Goal: Task Accomplishment & Management: Manage account settings

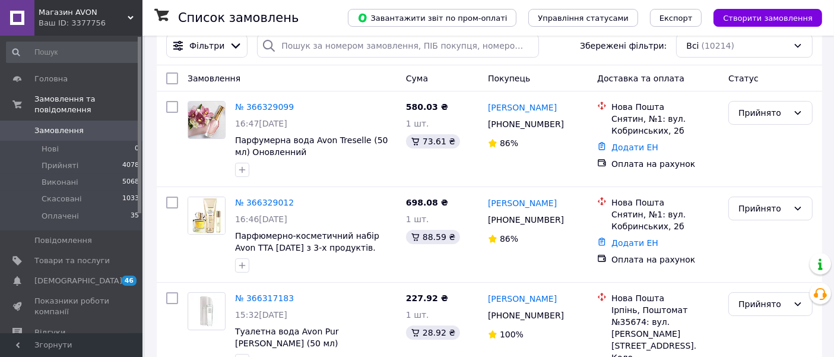
scroll to position [21, 0]
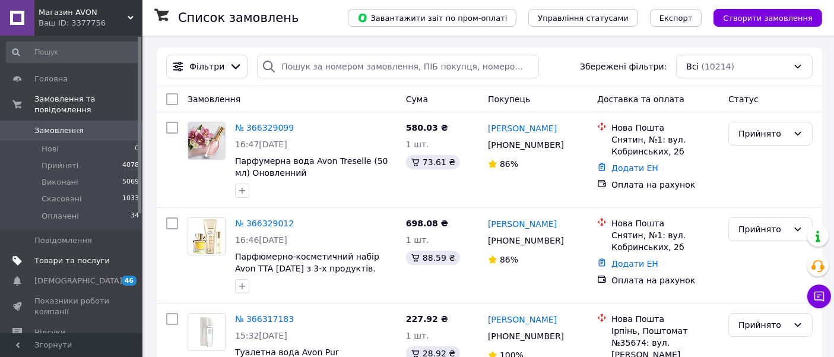
click at [85, 255] on span "Товари та послуги" at bounding box center [71, 260] width 75 height 11
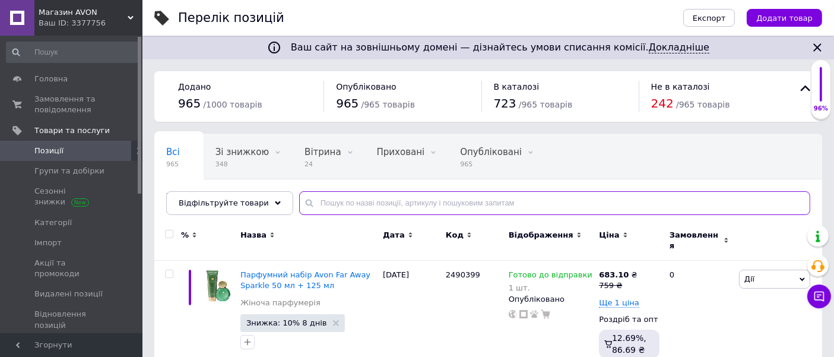
click at [331, 199] on input "text" at bounding box center [554, 203] width 511 height 24
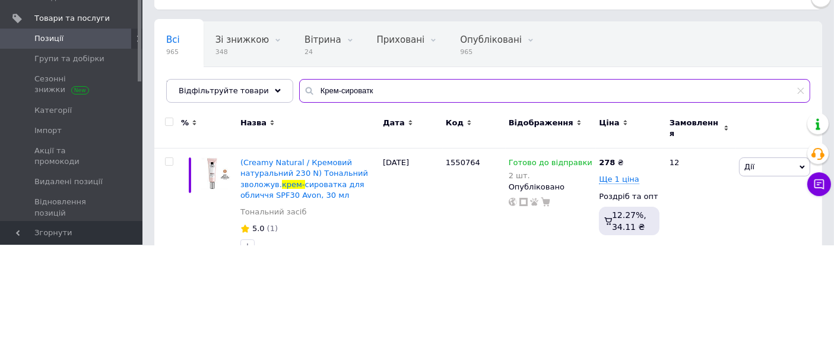
type input "Крем-сироватка"
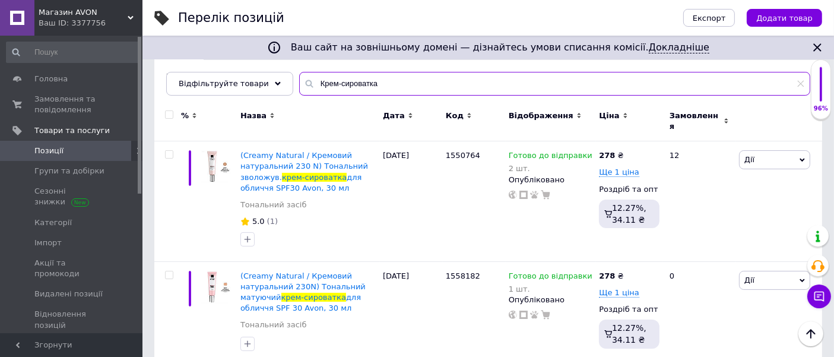
scroll to position [120, 0]
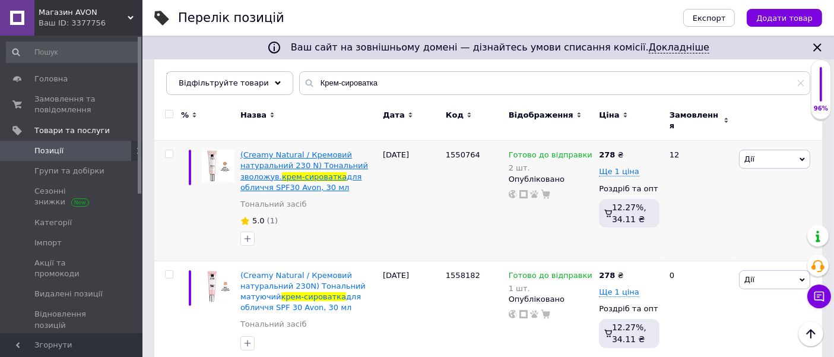
click at [319, 172] on span "крем-сироватка" at bounding box center [314, 176] width 65 height 9
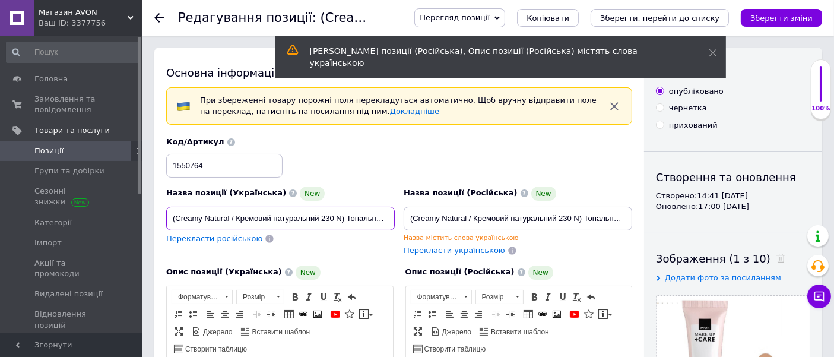
click at [351, 214] on input "(Creamy Natural / Кремовий натуральний 230 N) Тональний зволожув. крем-сироватк…" at bounding box center [280, 219] width 228 height 24
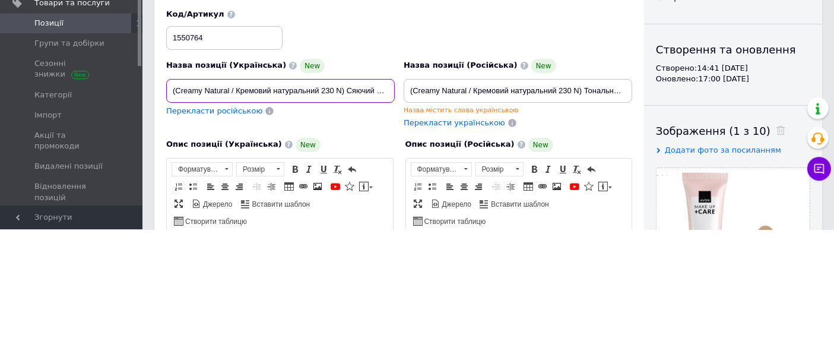
click at [344, 216] on input "(Creamy Natural / Кремовий натуральний 230 N) Сяючий тональний зволожув. крем-с…" at bounding box center [280, 219] width 228 height 24
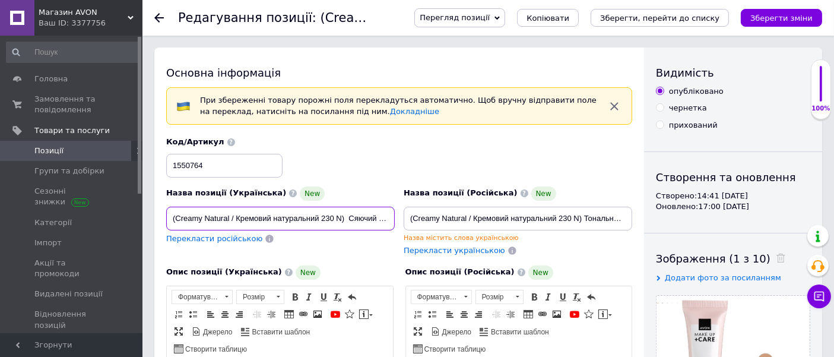
type input "(Creamy Natural / Кремовий натуральний 230 N) Сяючий тональний зволожув. крем-с…"
click at [215, 242] on span "Перекласти російською" at bounding box center [214, 238] width 96 height 9
type input "(Creamy Natural / Кремовый натуральный 230 N) Сияющий тональный увлажняющий кре…"
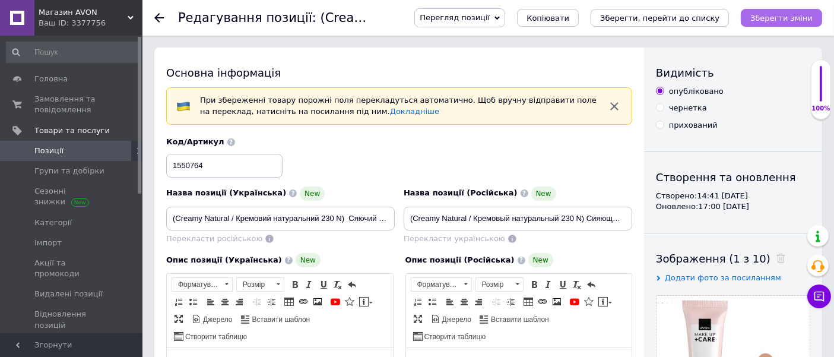
click at [786, 21] on icon "Зберегти зміни" at bounding box center [781, 18] width 62 height 9
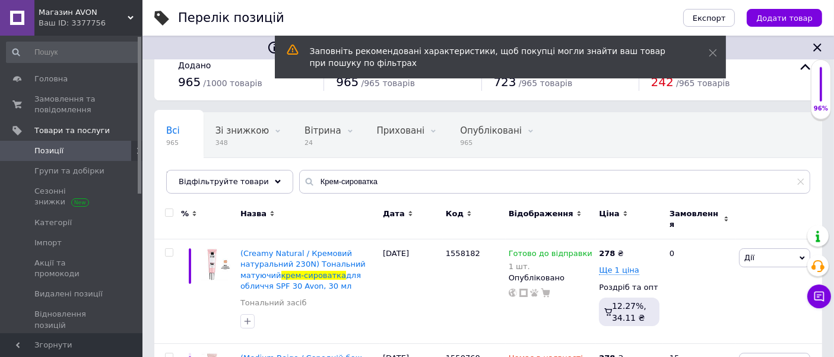
scroll to position [86, 0]
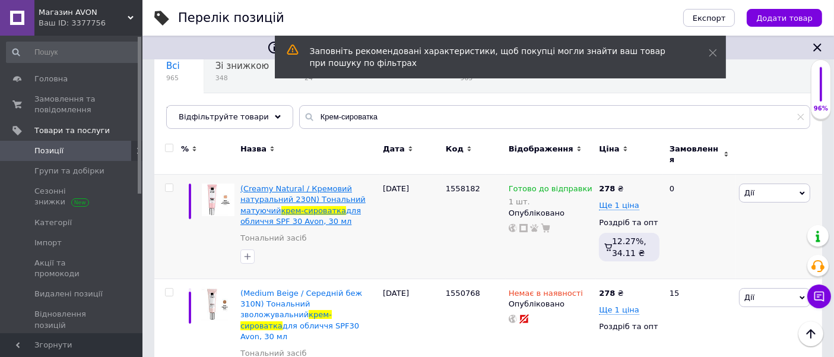
click at [325, 186] on span "(Creamy Natural / Кремовий натуральний 230N) Тональний матуючий" at bounding box center [302, 199] width 125 height 30
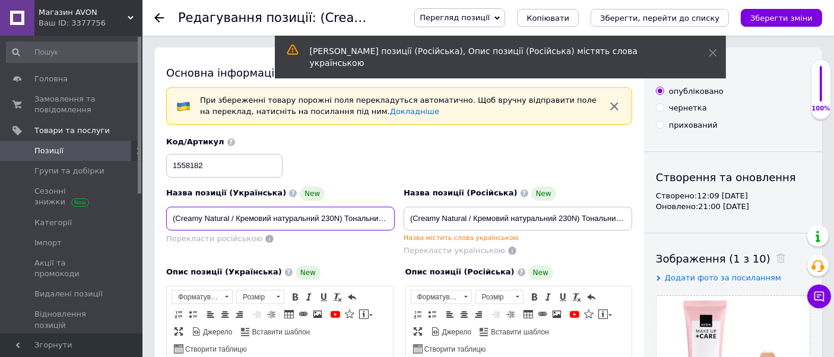
click at [353, 217] on input "(Creamy Natural / Кремовий натуральний 230N) Тональний матуючий крем-сироватка …" at bounding box center [280, 219] width 228 height 24
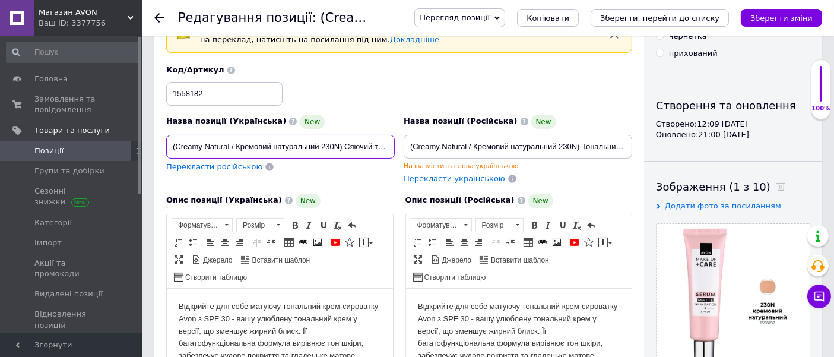
scroll to position [71, 0]
type input "(Creamy Natural / Кремовий натуральний 230N) Сяючий тональний матуючий крем-сир…"
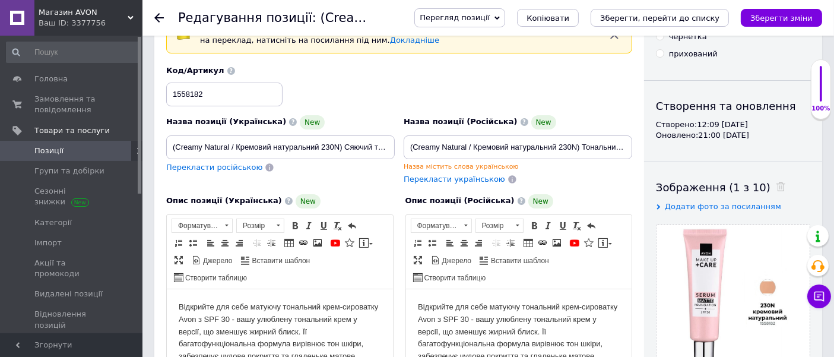
click at [211, 167] on span "Перекласти російською" at bounding box center [214, 167] width 96 height 9
type input "(Creamy Natural / Кремовый натуральный 230N) Сияющий тональный матирующий крем-…"
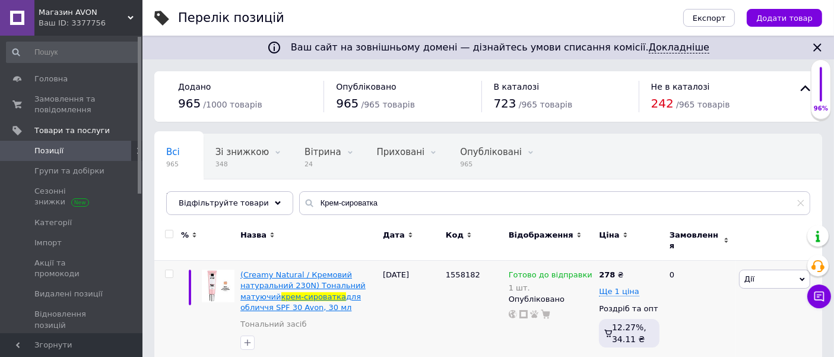
click at [297, 278] on span "(Creamy Natural / Кремовий натуральний 230N) Тональний матуючий" at bounding box center [302, 285] width 125 height 30
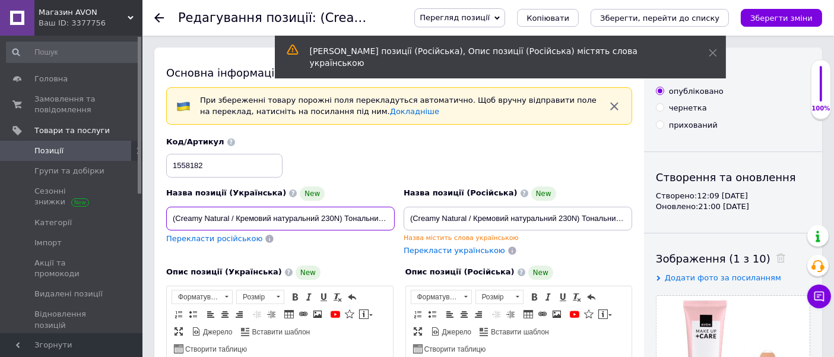
click at [366, 222] on input "(Creamy Natural / Кремовий натуральний 230N) Тональний матуючий крем-сироватка …" at bounding box center [280, 219] width 228 height 24
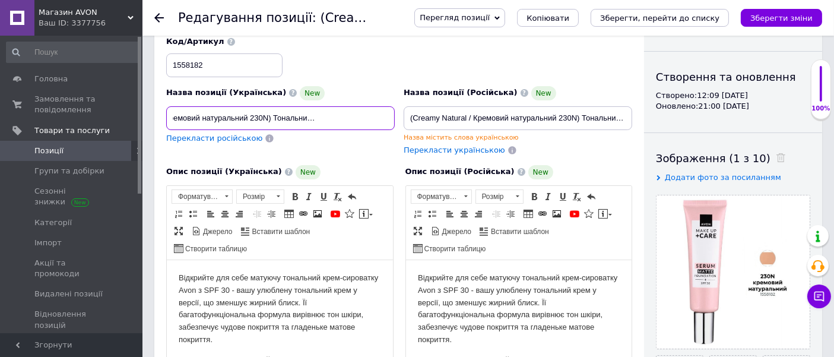
scroll to position [103, 0]
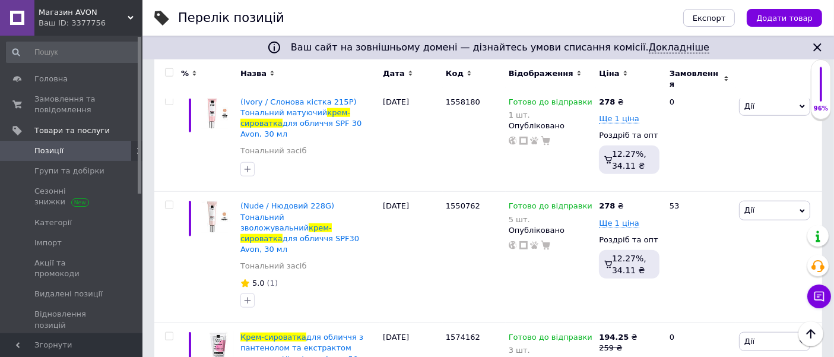
scroll to position [1085, 0]
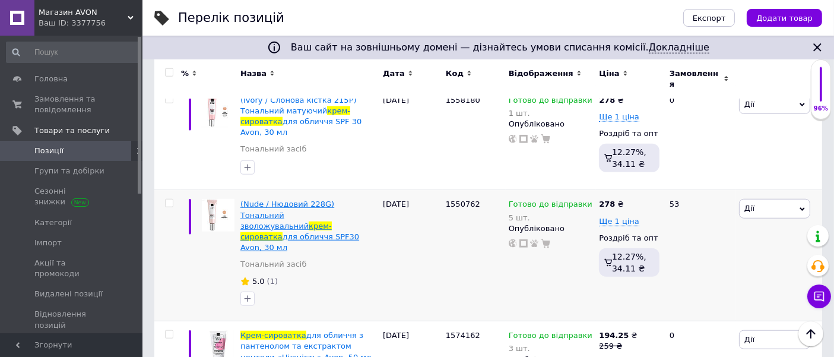
click at [303, 232] on span "для обличчя SPF30 Avon, 30 мл" at bounding box center [299, 242] width 119 height 20
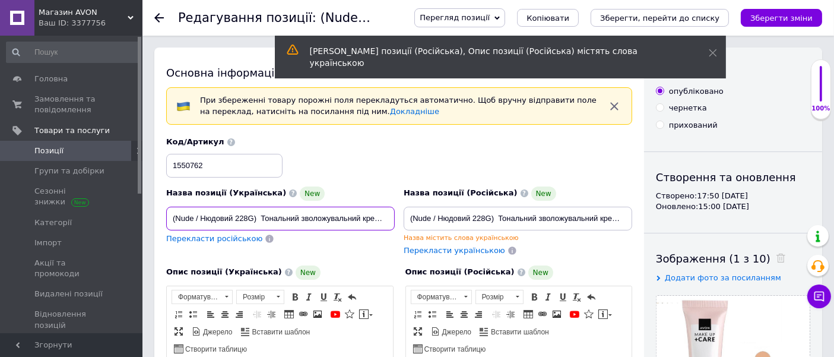
click at [359, 216] on input "(Nude / Нюдовий 228G) Тональний зволожувальний крем-сироватка для обличчя SPF30…" at bounding box center [280, 219] width 228 height 24
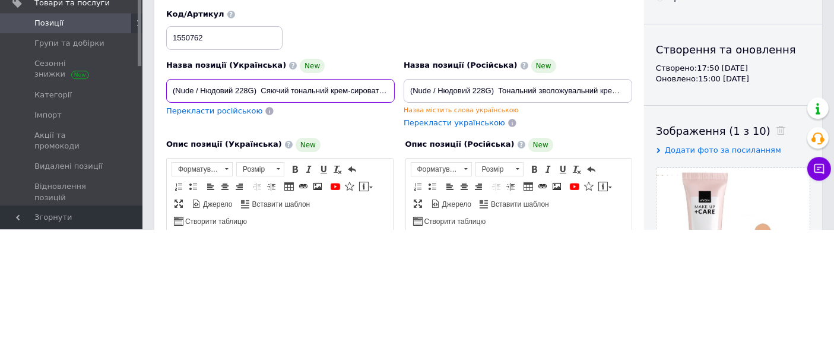
type input "(Nude / Нюдовий 228G) Сяючий тональний крем-сироватка для обличчя SPF30 Avon, 3…"
click at [203, 237] on span "Перекласти російською" at bounding box center [214, 238] width 96 height 9
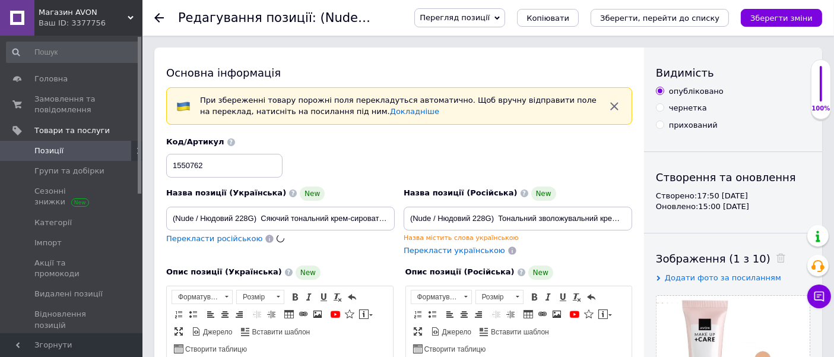
type input "(Nude / Нюдовый 228G) Сияющий тональный крем-сыворотка для лица SPF30 Avon, 30 …"
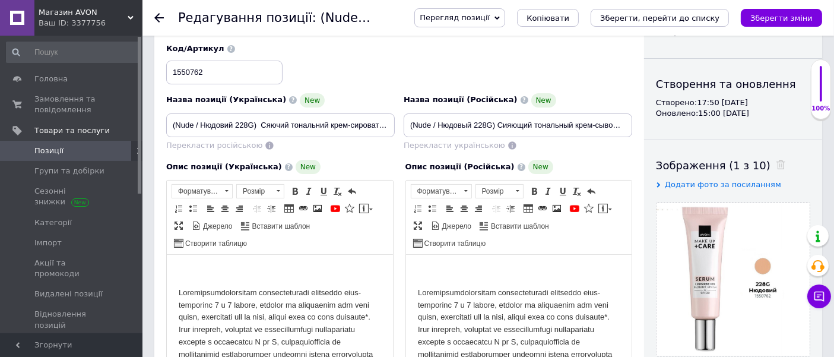
scroll to position [93, 0]
click at [782, 19] on icon "Зберегти зміни" at bounding box center [781, 18] width 62 height 9
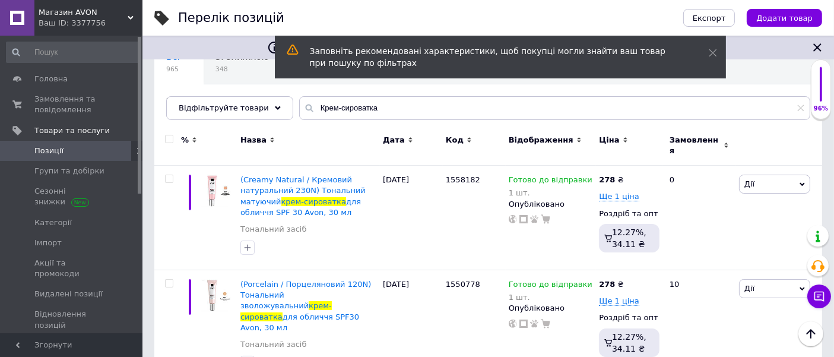
scroll to position [96, 0]
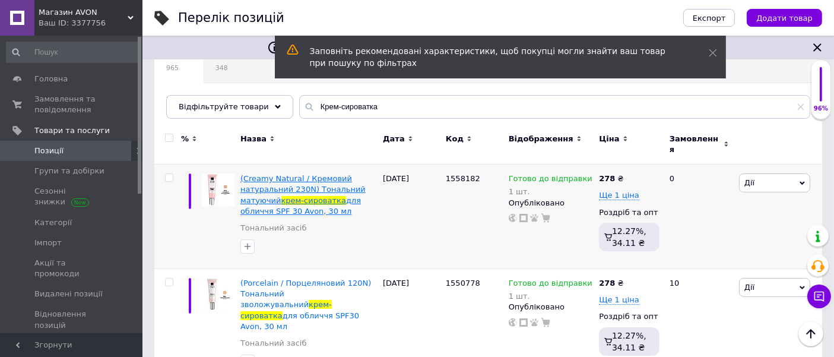
click at [289, 182] on span "(Creamy Natural / Кремовий натуральний 230N) Тональний матуючий" at bounding box center [302, 189] width 125 height 30
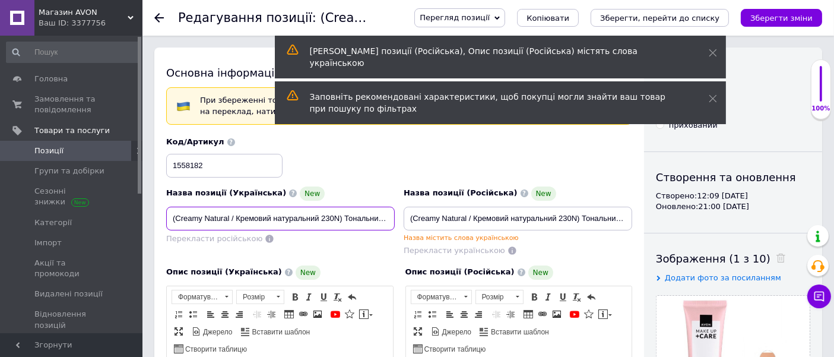
click at [374, 220] on input "(Creamy Natural / Кремовий натуральний 230N) Тональний матуючий крем-сироватка …" at bounding box center [280, 219] width 228 height 24
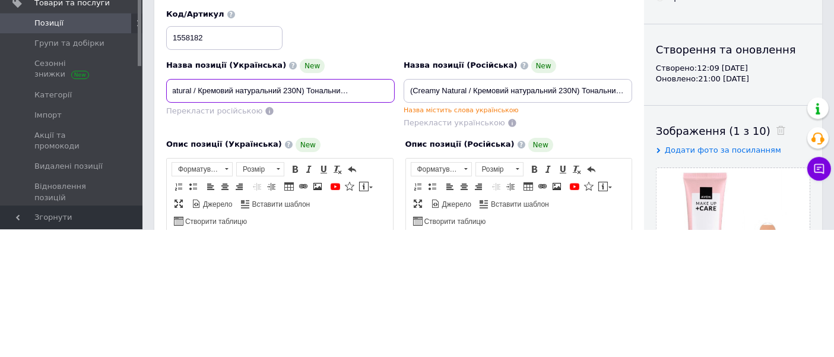
scroll to position [0, 46]
click at [377, 216] on input "(Creamy Natural / Кремовий натуральний 230N) Тональний матуючий крем-сироватка …" at bounding box center [280, 219] width 228 height 24
type input "(Creamy Natural / Кремовий натуральний 230N) Матуючий тональний крем-сироватка …"
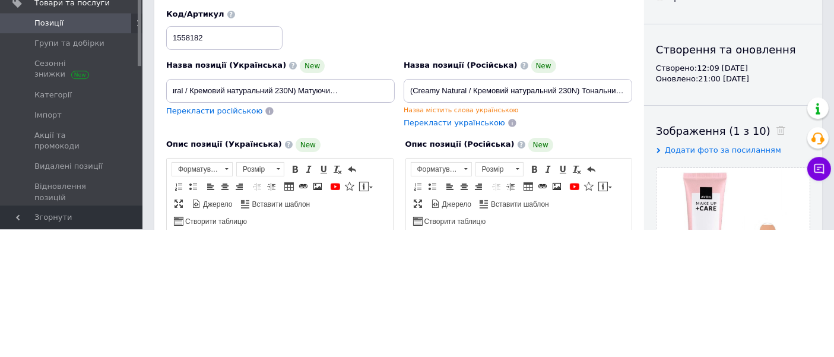
click at [205, 238] on span "Перекласти російською" at bounding box center [214, 238] width 96 height 9
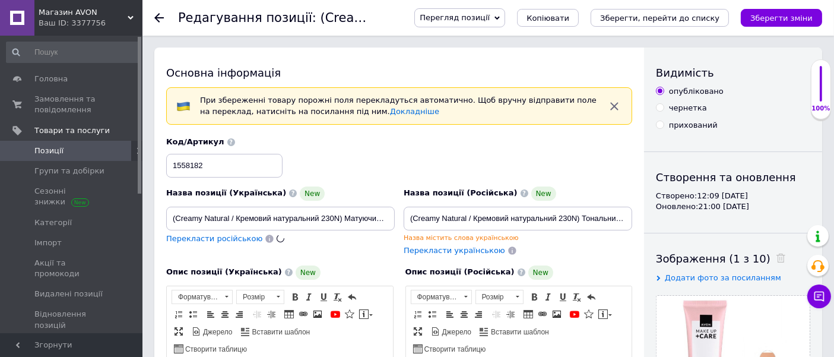
type input "(Creamy Natural / Кремовый натуральный 230N) Матирующий тональный крем-сыворотк…"
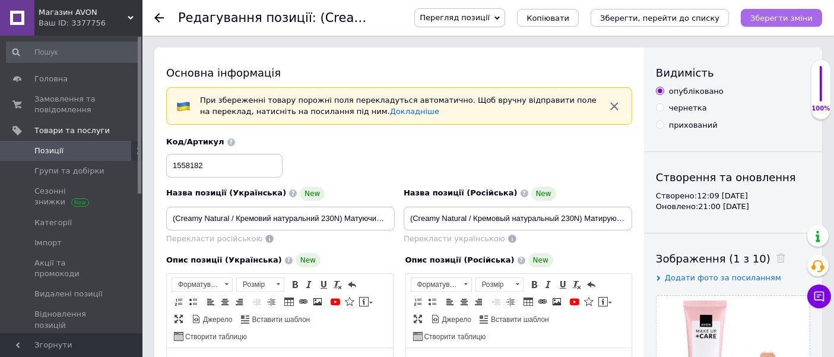
click at [774, 19] on icon "Зберегти зміни" at bounding box center [781, 18] width 62 height 9
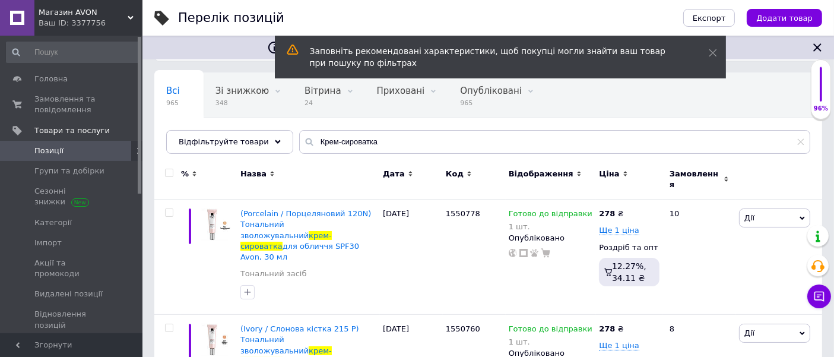
scroll to position [62, 0]
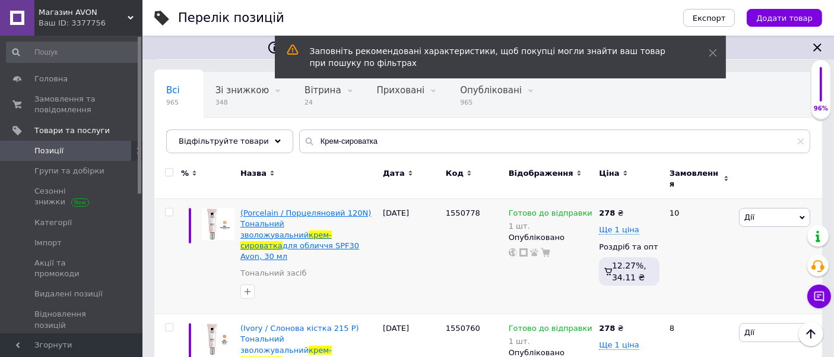
click at [309, 217] on span "(Porcelain / Порцеляновий 120N) Тональний зволожувальний" at bounding box center [305, 223] width 131 height 30
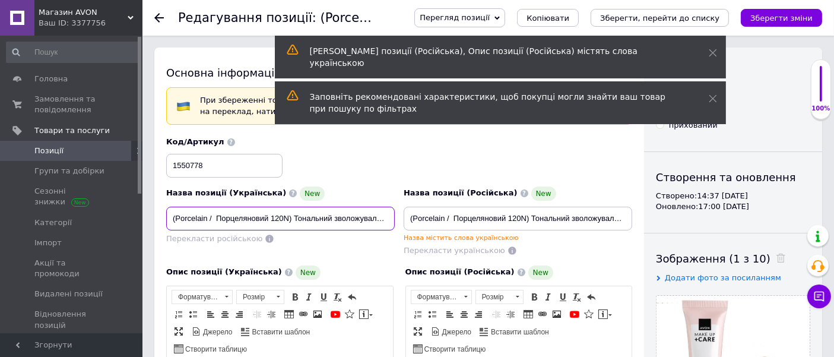
click at [378, 218] on input "(Porcelain / Порцеляновий 120N) Тональний зволожувальний крем-сироватка для обл…" at bounding box center [280, 219] width 228 height 24
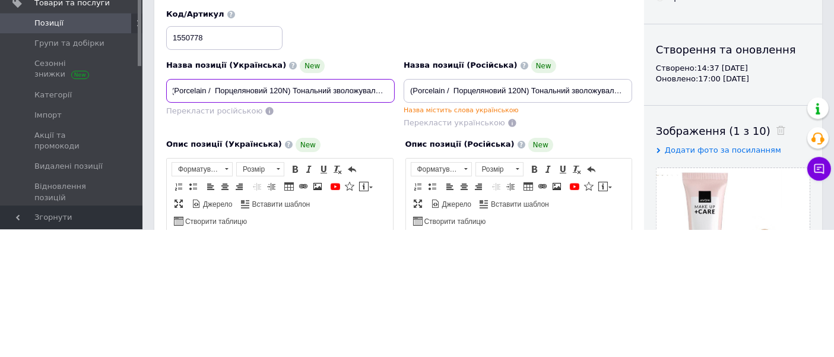
scroll to position [0, 6]
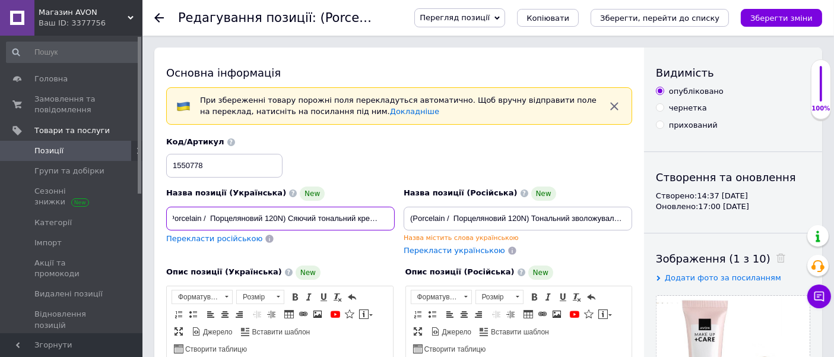
type input "(Porcelain / Порцеляновий 120N) Сяючий тональний крем-сироватка для обличчя SPF…"
click at [207, 236] on span "Перекласти російською" at bounding box center [214, 238] width 96 height 9
type input "(Porcelain / Фарфоровый 120N) Сияющий тональный крем-сыворотка для лица SPF30 A…"
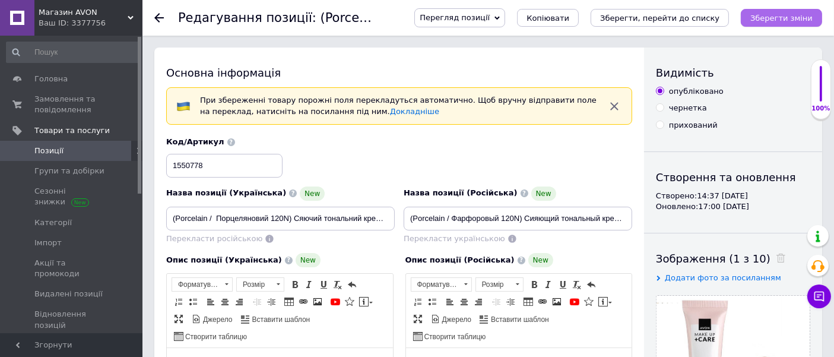
click at [787, 22] on icon "Зберегти зміни" at bounding box center [781, 18] width 62 height 9
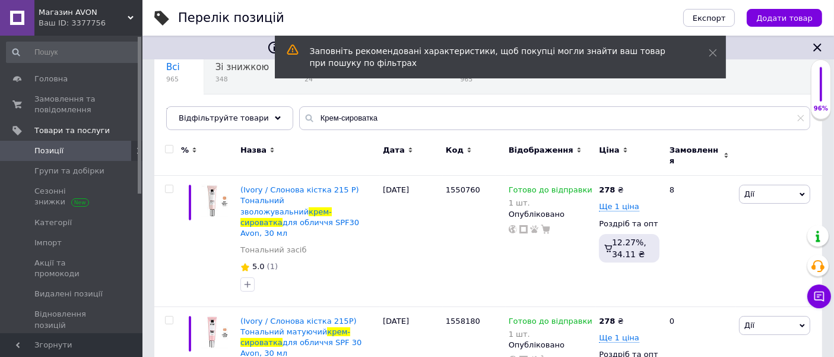
scroll to position [88, 0]
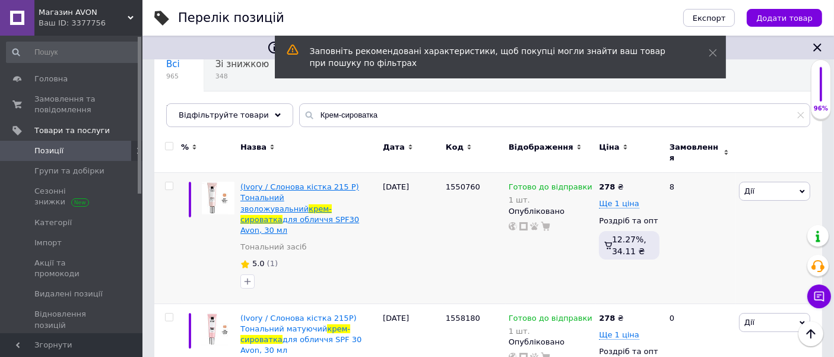
click at [303, 189] on span "(Ivory / Слонова кістка 215 P) Тональний зволожувальний" at bounding box center [299, 197] width 119 height 30
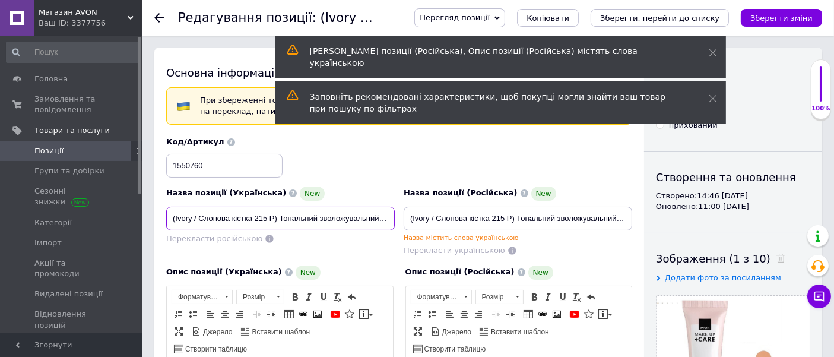
click at [373, 217] on input "(Ivory / Слонова кістка 215 P) Тональний зволожувальний крем-сироватка для обли…" at bounding box center [280, 219] width 228 height 24
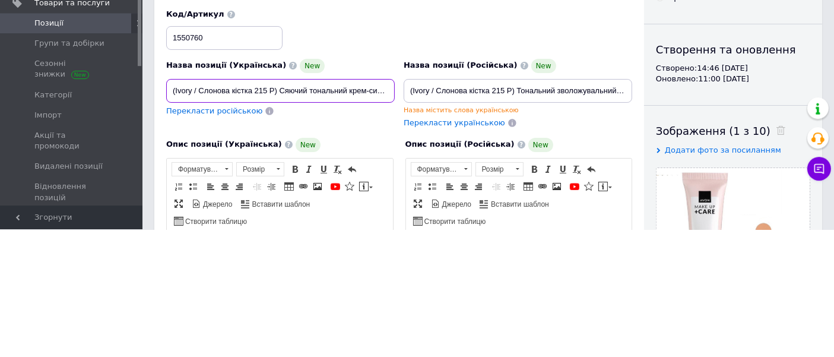
type input "(Ivory / Слонова кістка 215 P) Сяючий тональний крем-сироватка для обличчя SPF3…"
click at [234, 236] on span "Перекласти російською" at bounding box center [214, 238] width 96 height 9
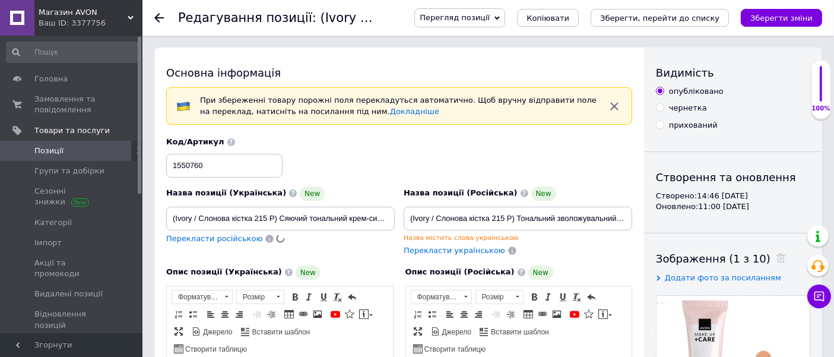
type input "(Ivory / Слоновая кость 215 P) Сияющий тональный крем-сыворотка для лица SPF30 …"
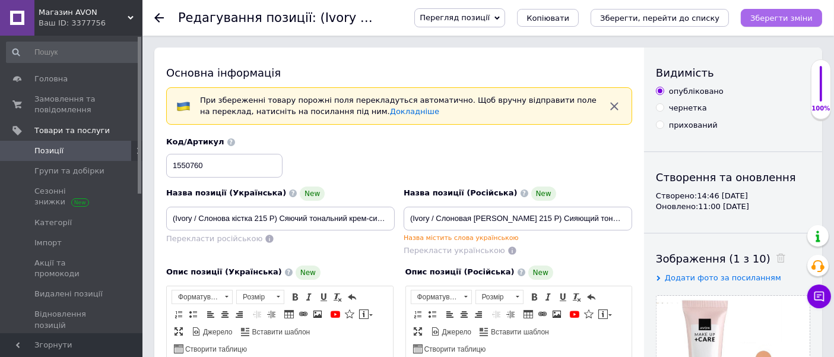
click at [791, 22] on icon "Зберегти зміни" at bounding box center [781, 18] width 62 height 9
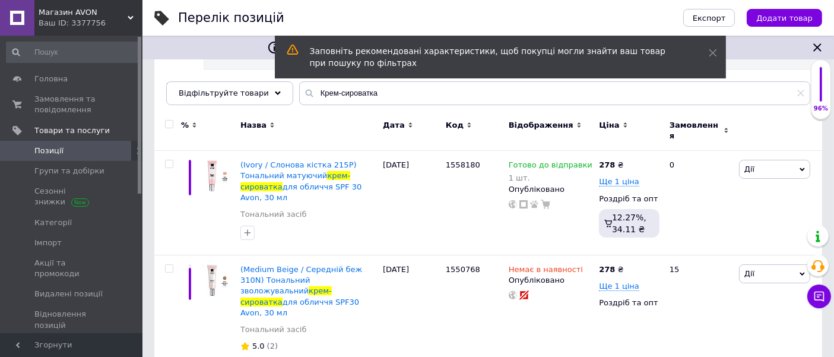
scroll to position [112, 0]
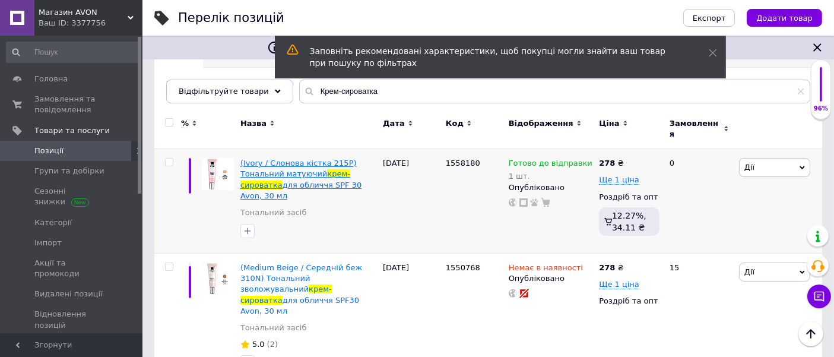
click at [299, 170] on span "(Ivory / Слонова кістка 215P) Тональний матуючий" at bounding box center [298, 168] width 116 height 20
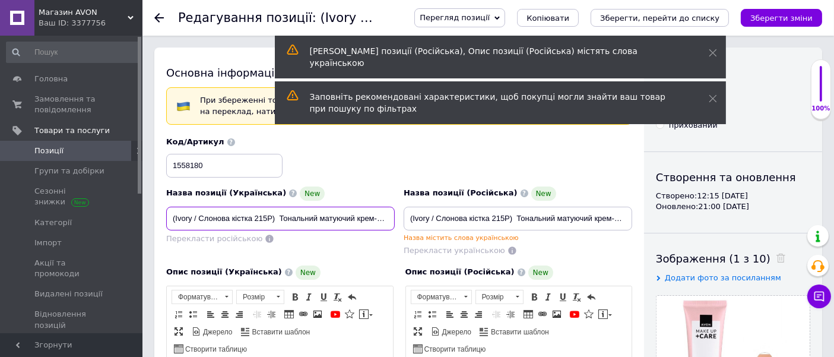
click at [354, 217] on input "(Ivory / Слонова кістка 215P) Тональний матуючий крем-сироватка для обличчя SPF…" at bounding box center [280, 219] width 228 height 24
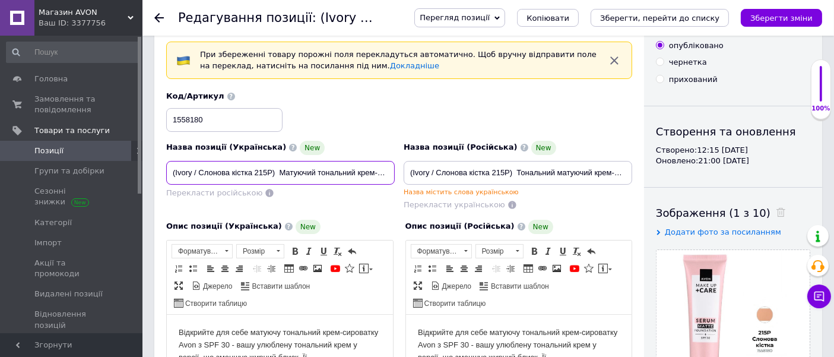
scroll to position [41, 0]
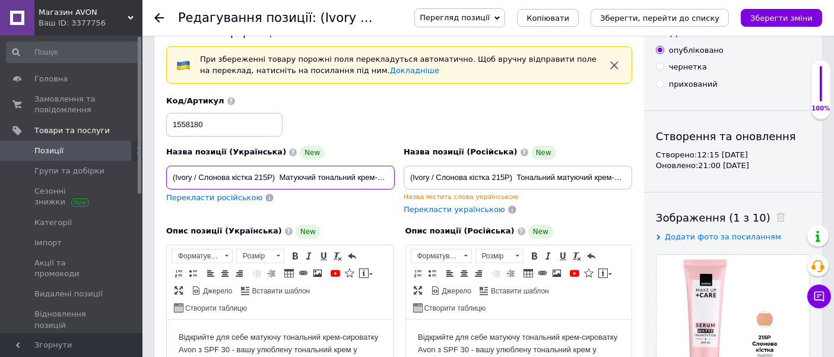
type input "(Ivory / Слонова кістка 215P) Матуючий тональний крем-сироватка для обличчя SPF…"
click at [202, 193] on span "Перекласти російською" at bounding box center [214, 197] width 96 height 9
type input "(Ivory / Слоновая кость 215P) Матирующий тональный крем-сыворотка для лица SPF …"
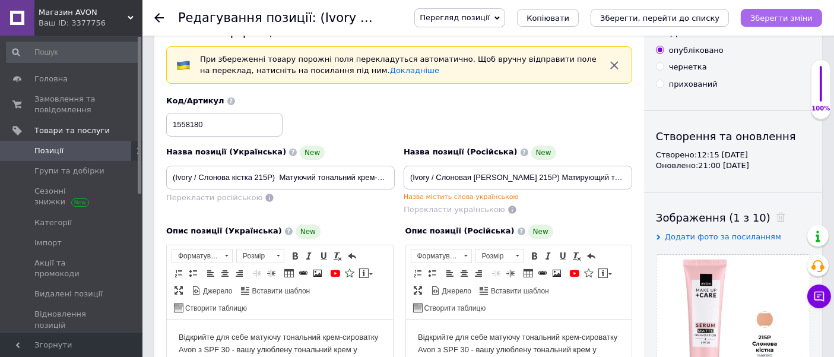
click at [787, 17] on icon "Зберегти зміни" at bounding box center [781, 18] width 62 height 9
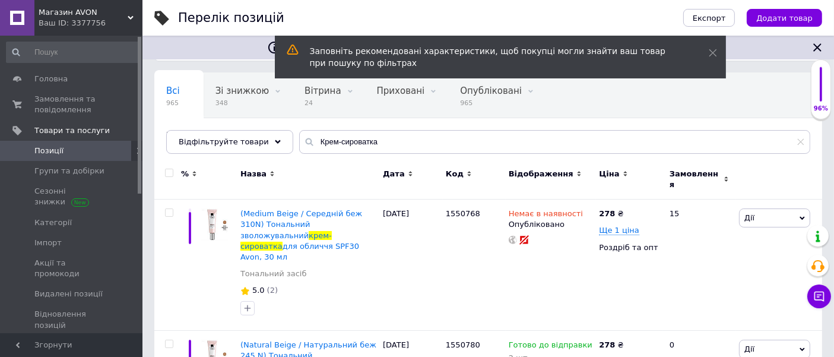
scroll to position [66, 0]
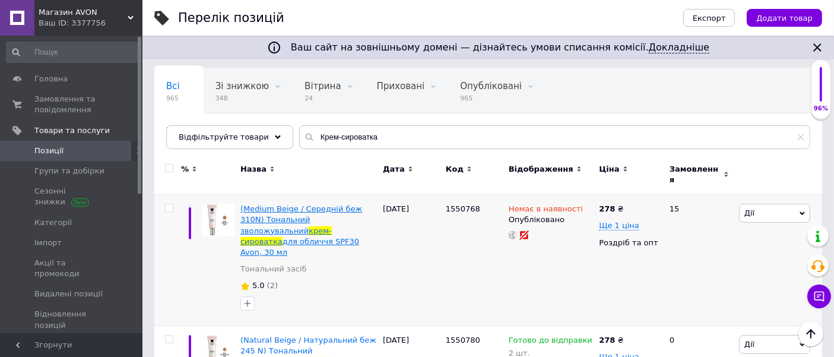
click at [307, 214] on span "(Medium Beige / Середній беж 310N) Тональний зволожувальний" at bounding box center [301, 219] width 122 height 30
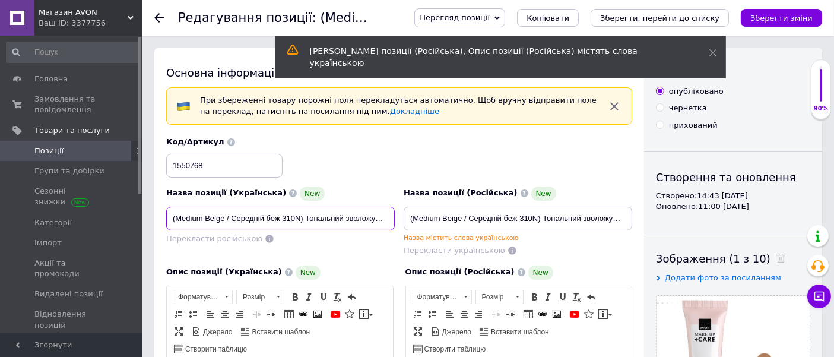
click at [379, 218] on input "(Medium Beige / Середній беж 310N) Тональний зволожувальний крем-сироватка для …" at bounding box center [280, 219] width 228 height 24
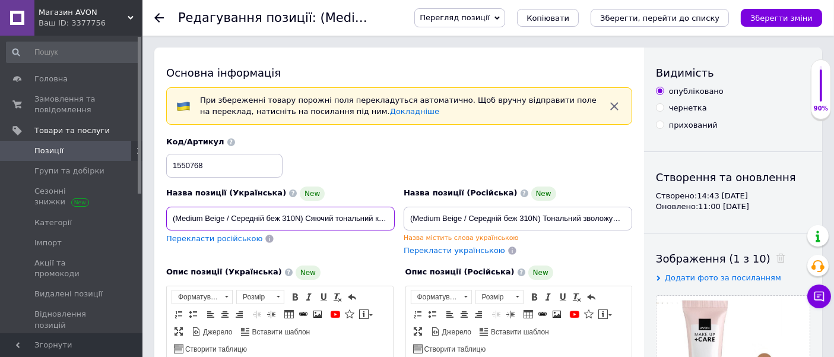
type input "(Medium Beige / Середній беж 310N) Сяючий тональний крем-сироватка для обличчя …"
click at [208, 239] on span "Перекласти російською" at bounding box center [214, 238] width 96 height 9
type input "(Medium Beige / Средний беж 310N) Сияющий тональный крем-сыворотка для лица SPF…"
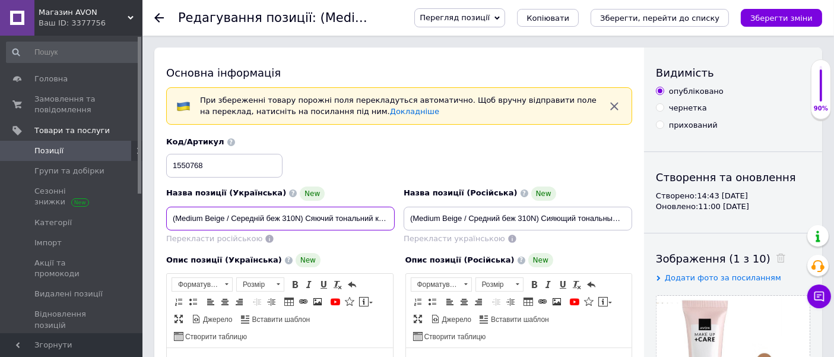
click at [303, 218] on input "(Medium Beige / Середній беж 310N) Сяючий тональний крем-сироватка для обличчя …" at bounding box center [280, 219] width 228 height 24
type input "(Medium Beige / Середній беж 310N) Сяючий тональний крем-сироватка для обличчя …"
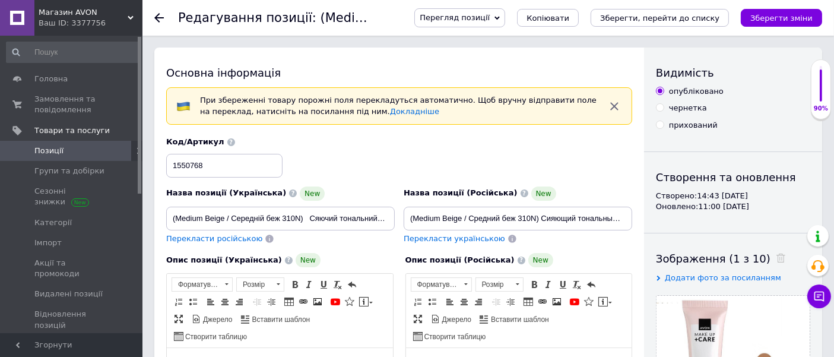
click at [212, 239] on span "Перекласти російською" at bounding box center [214, 238] width 96 height 9
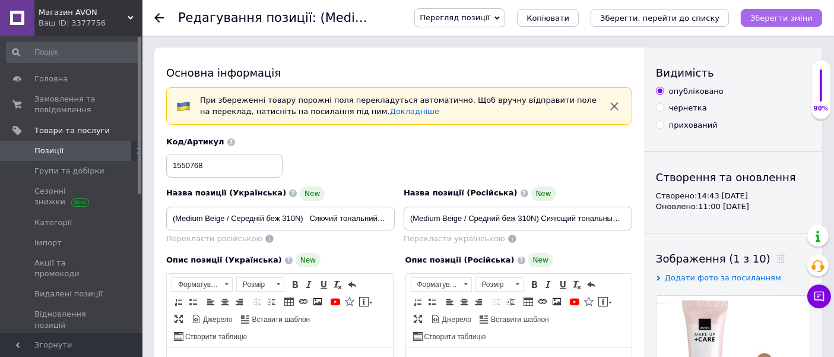
click at [792, 22] on icon "Зберегти зміни" at bounding box center [781, 18] width 62 height 9
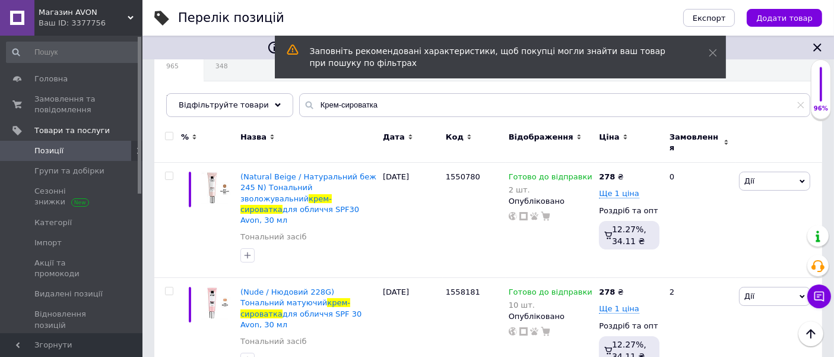
scroll to position [98, 0]
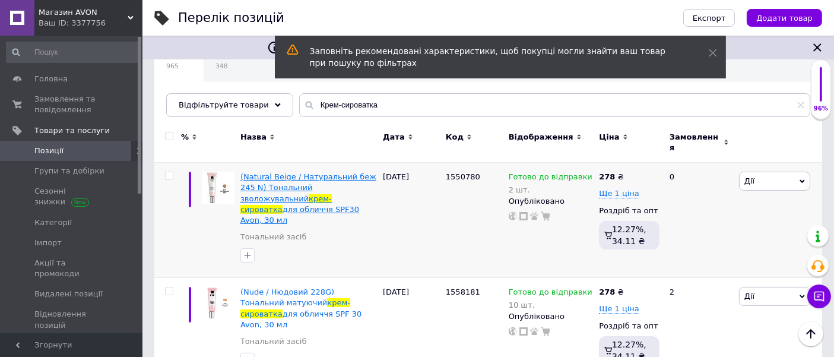
click at [303, 205] on span "для обличчя SPF30 Avon, 30 мл" at bounding box center [299, 215] width 119 height 20
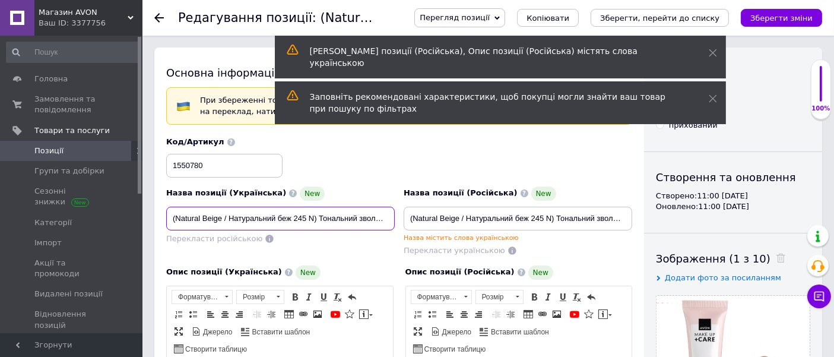
click at [326, 217] on input "(Natural Beige / Натуральний беж 245 N) Тональний зволожувальний крем-сироватка…" at bounding box center [280, 219] width 228 height 24
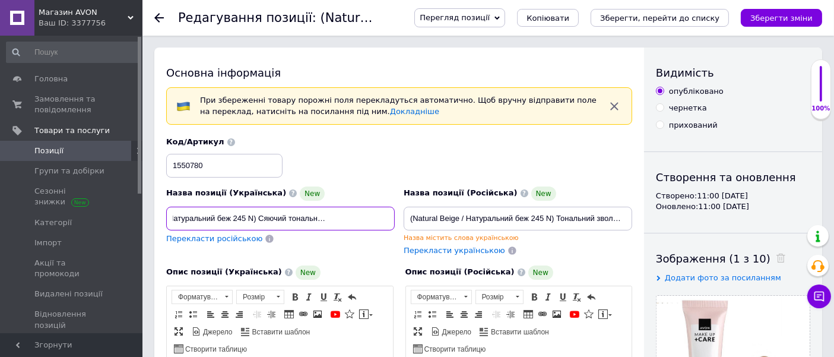
type input "(Natural Beige / Натуральний беж 245 N) Сяючий тональний крем-сироватка для обл…"
click at [224, 234] on span "Перекласти російською" at bounding box center [214, 238] width 96 height 9
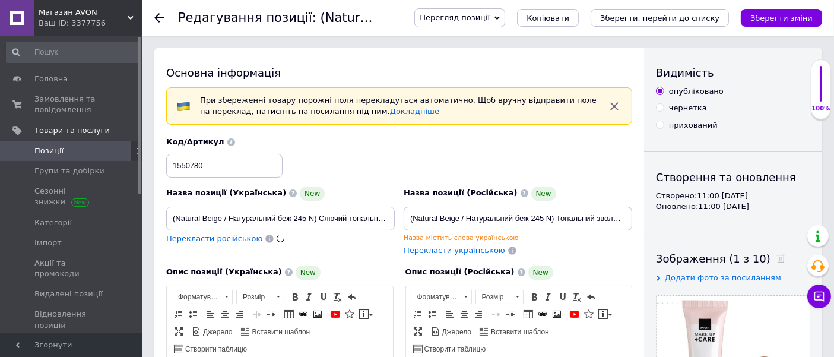
type input "(Natural Beige / Натуральный беж 245 N) Сияющий тональный крем-сыворотка для ли…"
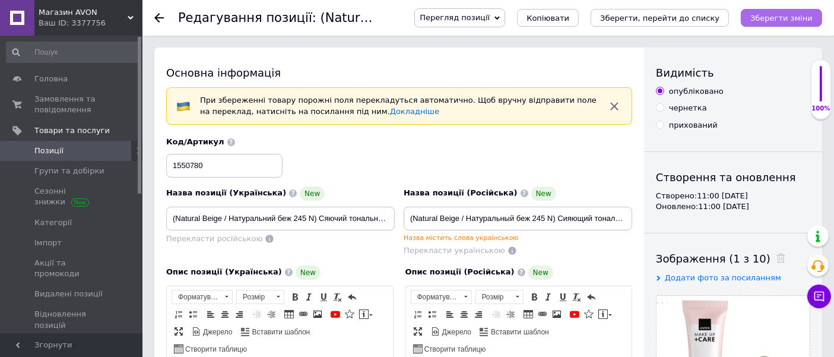
click at [787, 18] on icon "Зберегти зміни" at bounding box center [781, 18] width 62 height 9
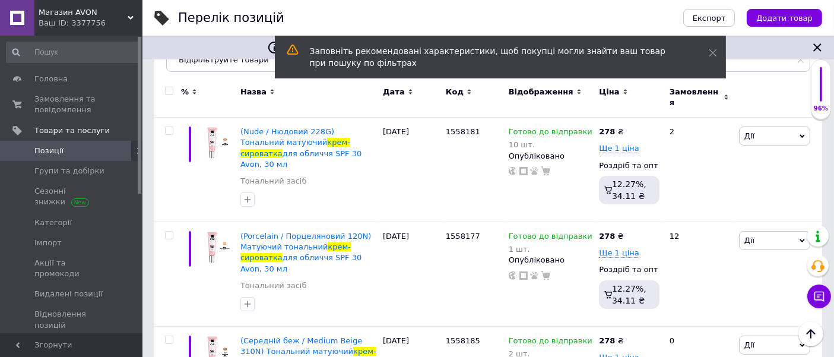
scroll to position [101, 0]
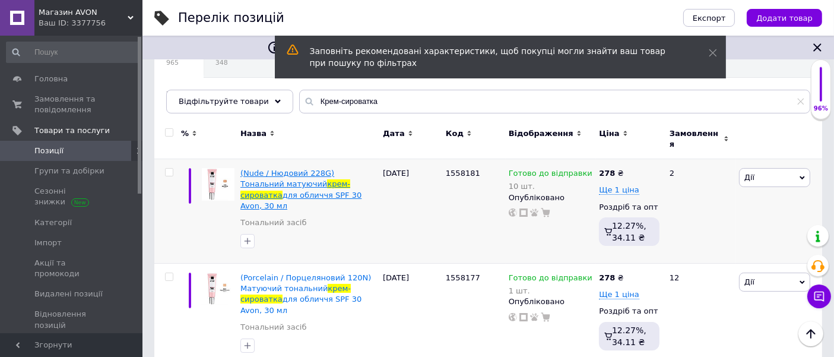
click at [319, 179] on span "крем-сироватка" at bounding box center [295, 189] width 110 height 20
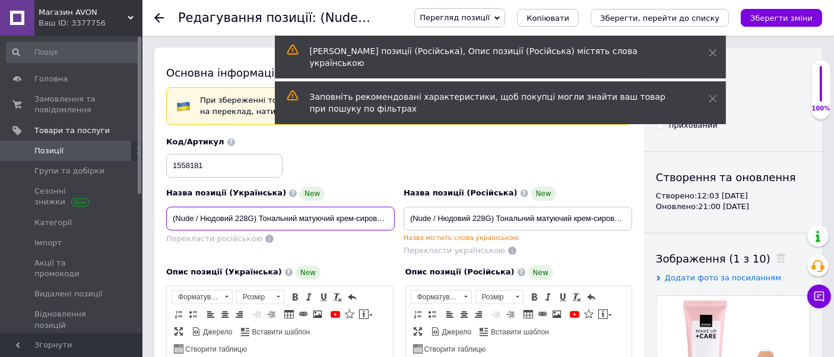
click at [256, 214] on input "(Nude / Нюдовий 228G) Тональний матуючий крем-сироватка для обличчя SPF 30 Avon…" at bounding box center [280, 219] width 228 height 24
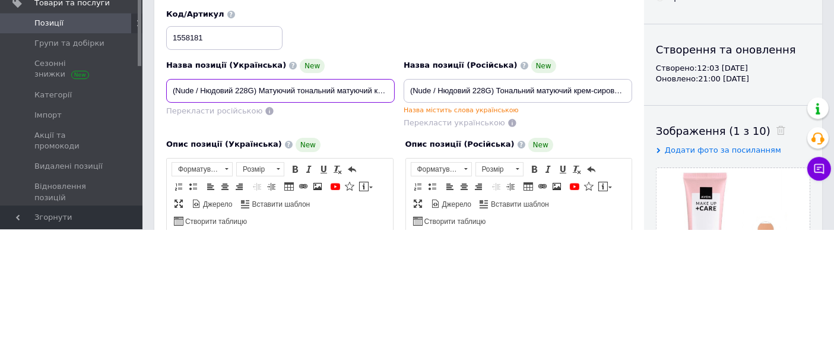
click at [374, 218] on input "(Nude / Нюдовий 228G) Матуючий тональний матуючий крем-сироватка для обличчя SP…" at bounding box center [280, 219] width 228 height 24
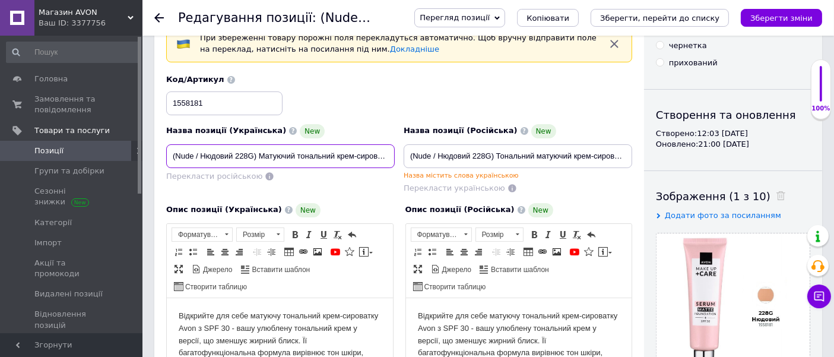
scroll to position [82, 0]
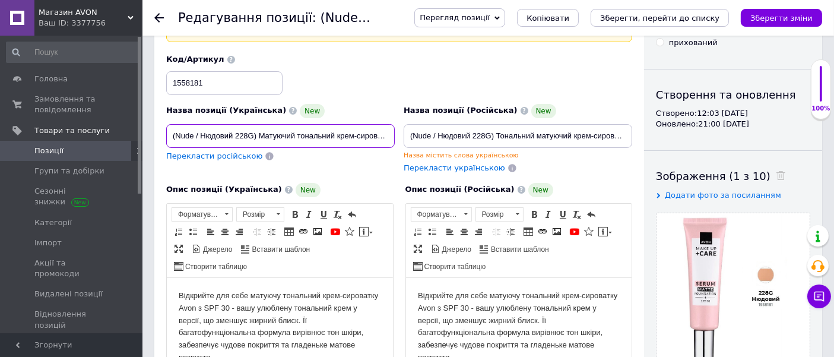
click at [260, 132] on input "(Nude / Нюдовий 228G) Матуючий тональний крем-сироватка для обличчя SPF 30 Avon…" at bounding box center [280, 136] width 228 height 24
type input "(Nude / Нюдовий 228G) Матуючий тональний крем-сироватка для обличчя SPF 30 Avon…"
click at [203, 158] on span "Перекласти російською" at bounding box center [214, 155] width 96 height 9
type input "(Nude / Нюдовый 228G) Матирующий тональный крем-сыворотка для лица SPF 30 Avon,…"
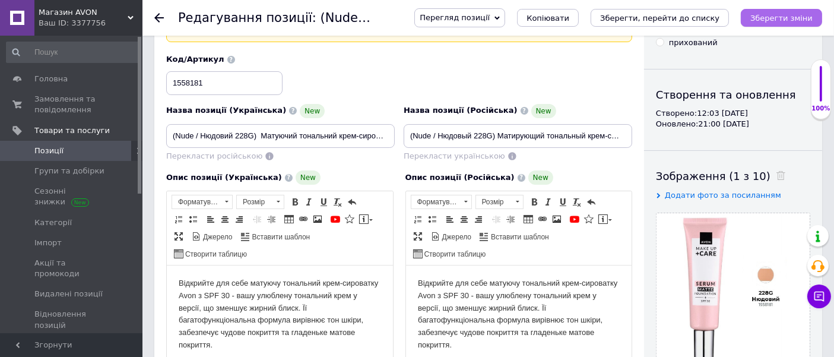
click at [774, 22] on icon "Зберегти зміни" at bounding box center [781, 18] width 62 height 9
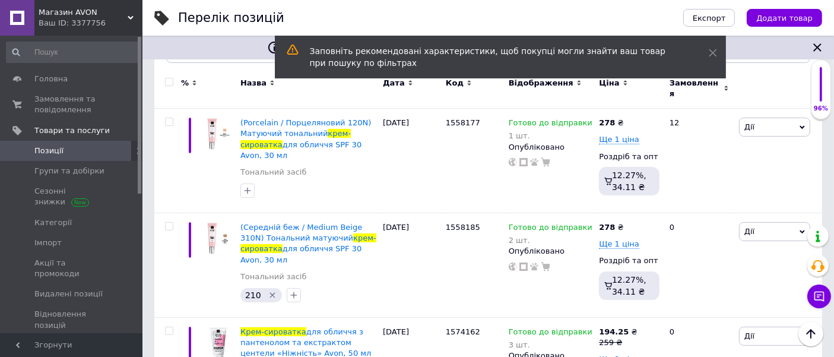
scroll to position [155, 0]
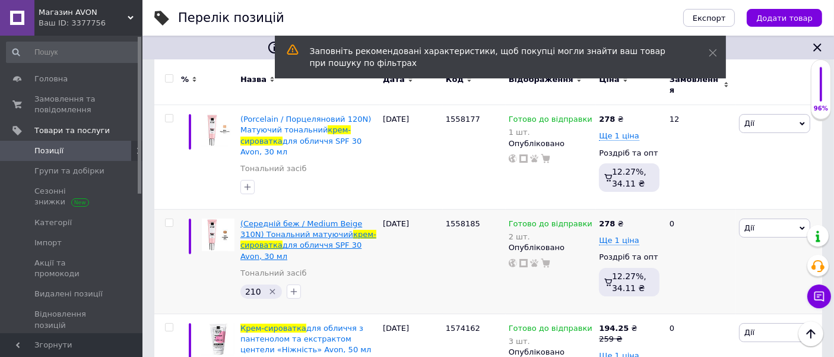
click at [294, 225] on span "(Середній беж / Medium Beige 310N) Тональний матуючий" at bounding box center [301, 229] width 122 height 20
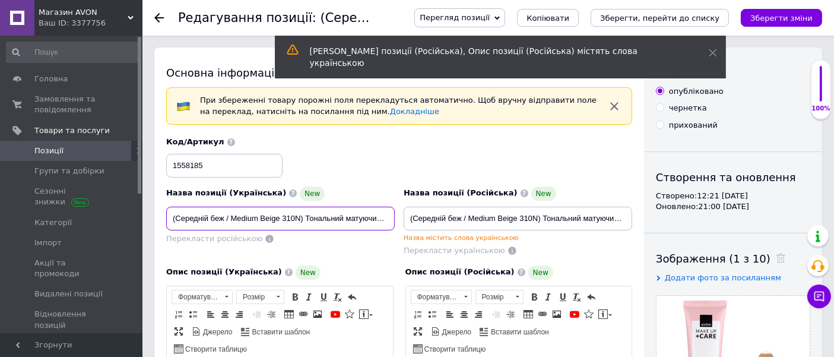
click at [378, 215] on input "(Середній беж / Medium Beige 310N) Тональний матуючий крем-сироватка для обличч…" at bounding box center [280, 219] width 228 height 24
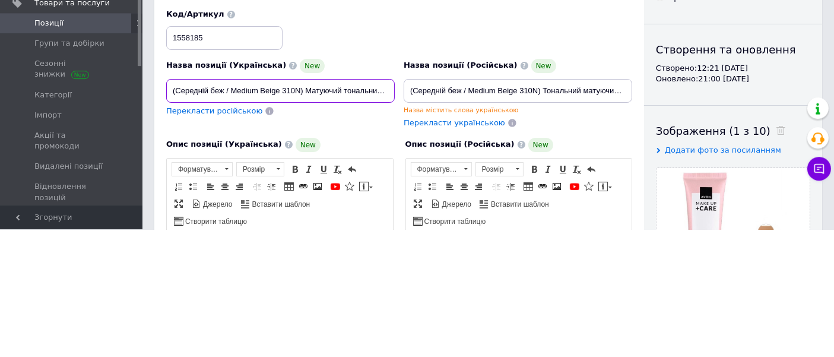
click at [306, 218] on input "(Середній беж / Medium Beige 310N) Матуючий тональний крем-сироватка для обличч…" at bounding box center [280, 219] width 228 height 24
type input "(Середній беж / Medium Beige 310N) Матуючий тональний крем-сироватка для обличч…"
click at [205, 239] on span "Перекласти російською" at bounding box center [214, 238] width 96 height 9
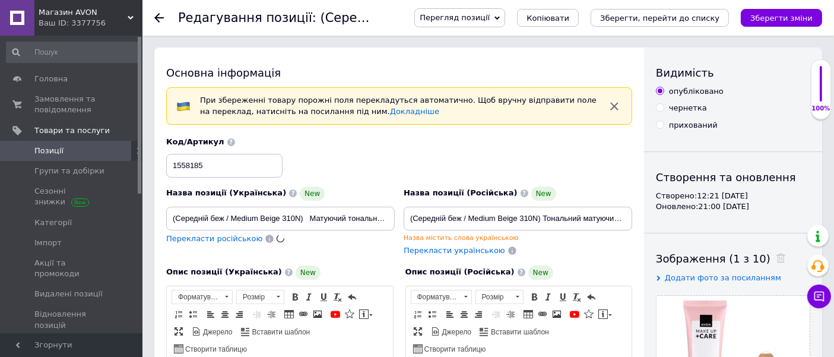
type input "(Средний беж / Medium Beige 310N) Матирующий тональный крем-сыворотка для лица …"
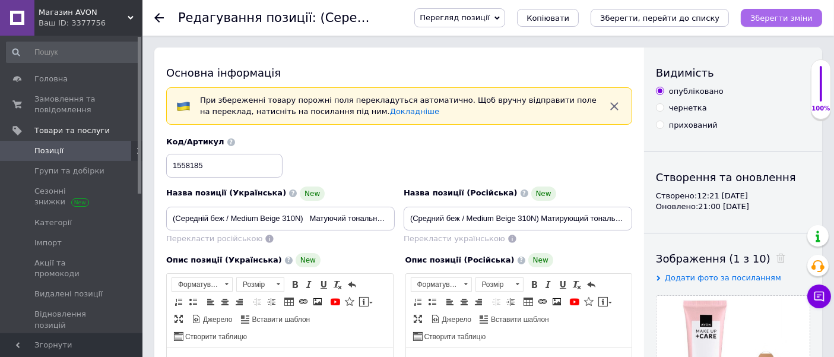
click at [785, 17] on icon "Зберегти зміни" at bounding box center [781, 18] width 62 height 9
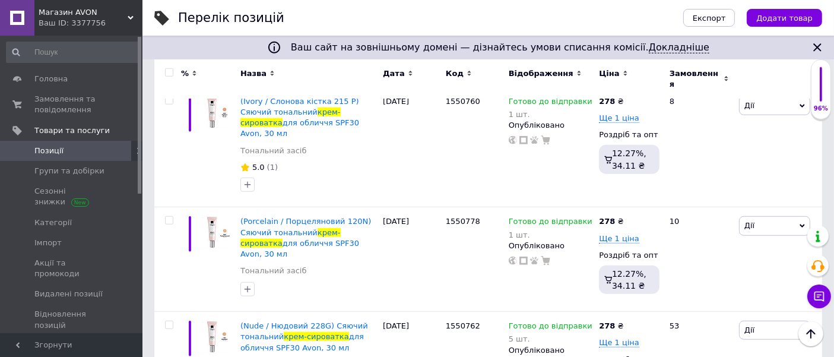
scroll to position [982, 0]
click at [538, 217] on span "Готово до відправки" at bounding box center [551, 223] width 84 height 12
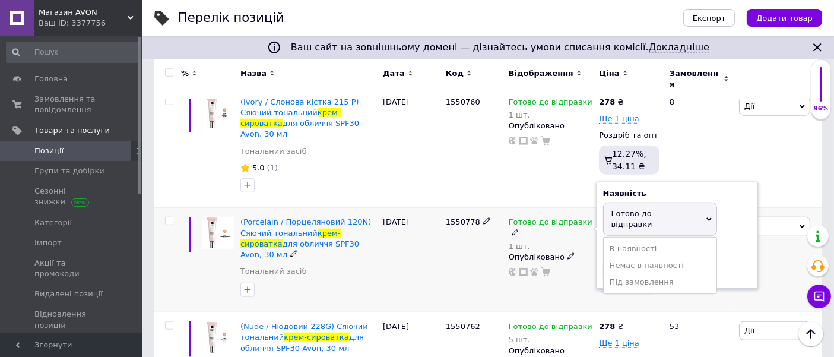
click at [728, 244] on div "Залишки 1 шт." at bounding box center [677, 262] width 148 height 37
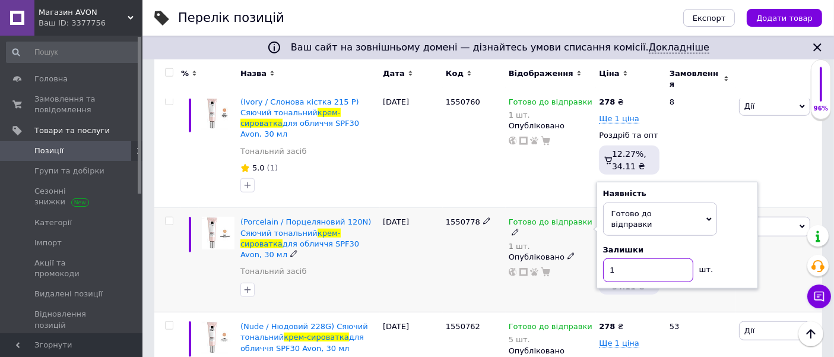
click at [622, 258] on input "1" at bounding box center [648, 270] width 90 height 24
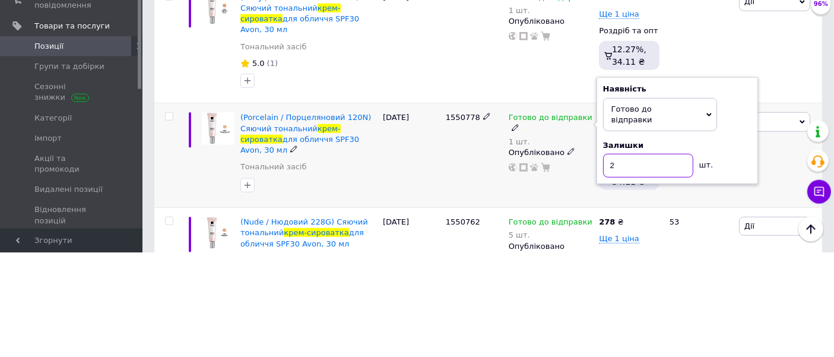
type input "2"
click at [446, 214] on div "1550778" at bounding box center [474, 260] width 63 height 104
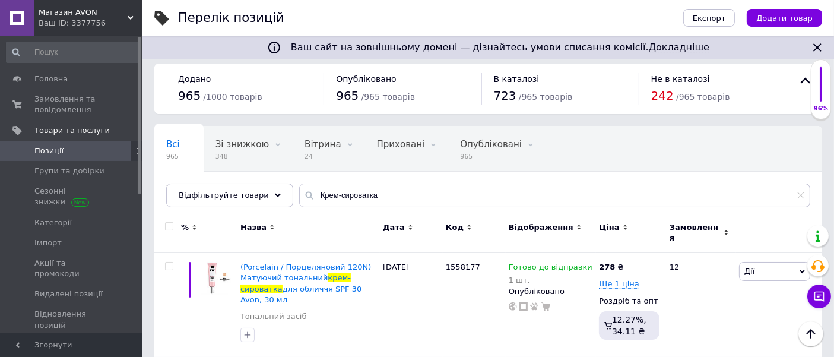
scroll to position [0, 0]
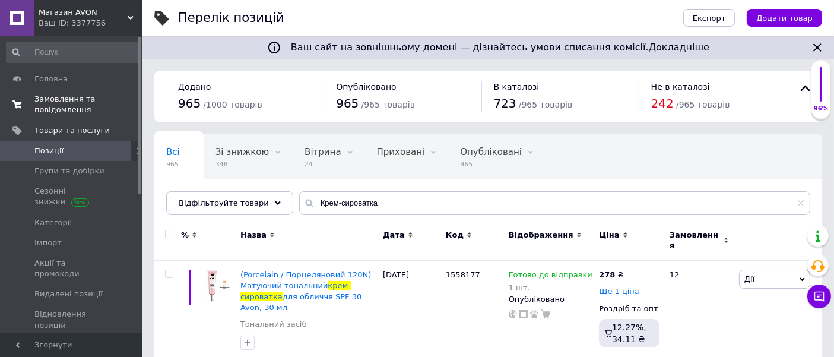
click at [64, 109] on span "Замовлення та повідомлення" at bounding box center [71, 104] width 75 height 21
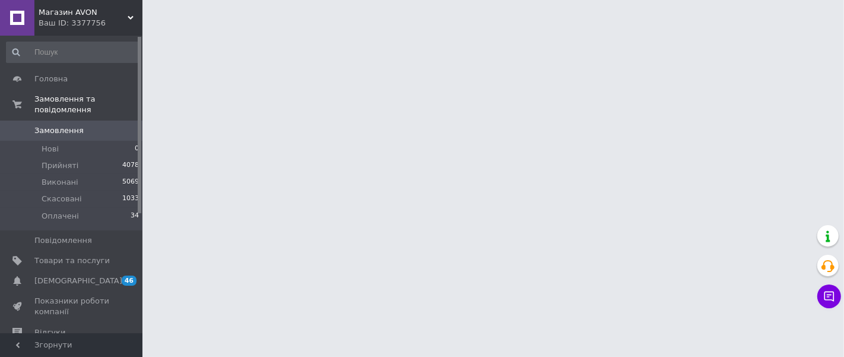
click at [87, 125] on span "Замовлення" at bounding box center [71, 130] width 75 height 11
